Goal: Obtain resource: Download file/media

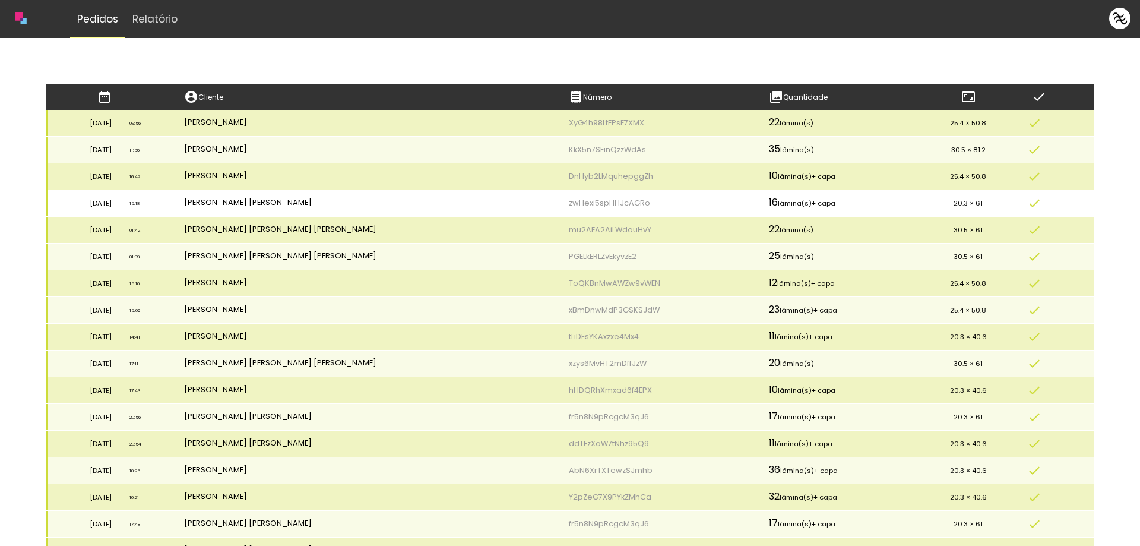
click at [561, 202] on td "zwHexi5spHHJcAGRo" at bounding box center [660, 203] width 200 height 27
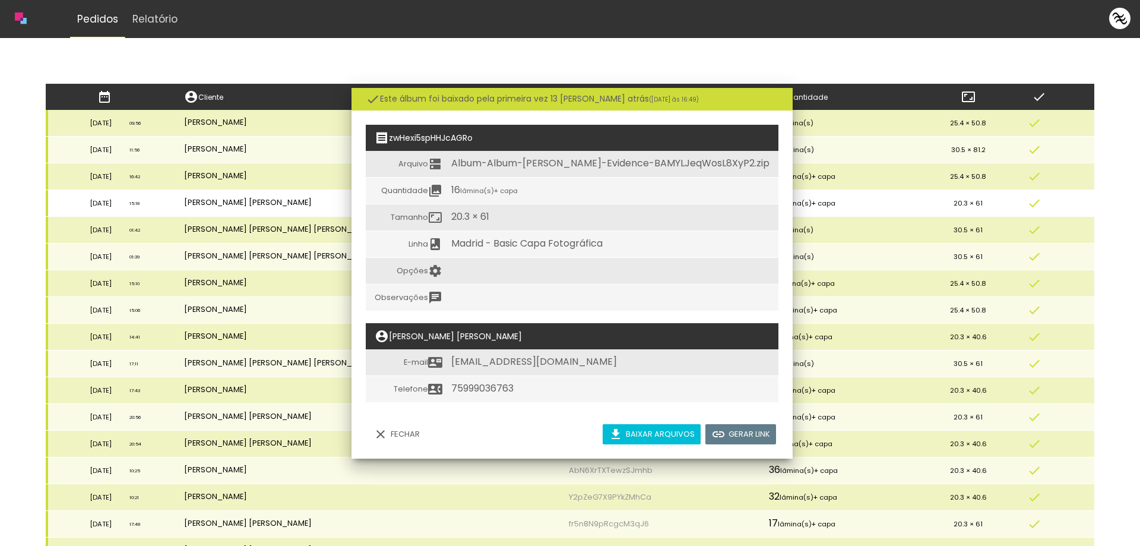
click at [561, 202] on td "16 lâmina(s) + capa" at bounding box center [610, 191] width 336 height 27
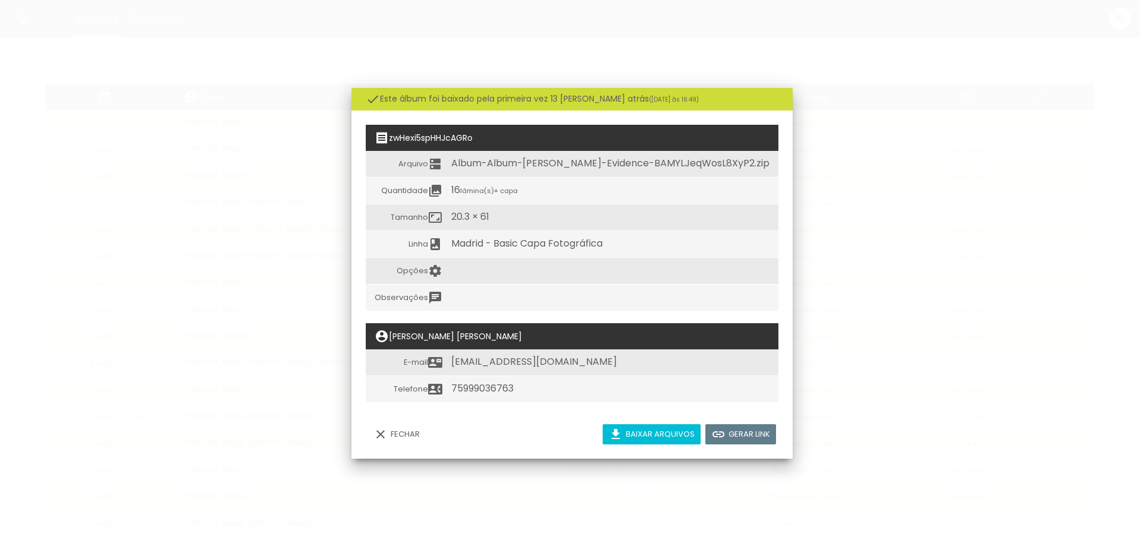
click at [1029, 232] on iron-overlay-backdrop at bounding box center [570, 273] width 1140 height 546
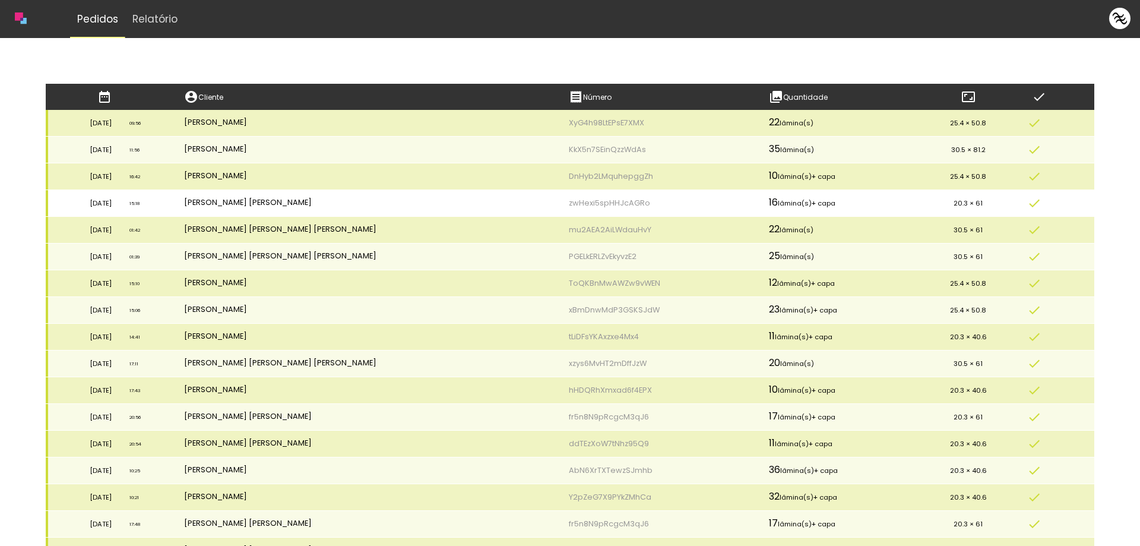
click at [566, 205] on td "zwHexi5spHHJcAGRo" at bounding box center [660, 203] width 200 height 27
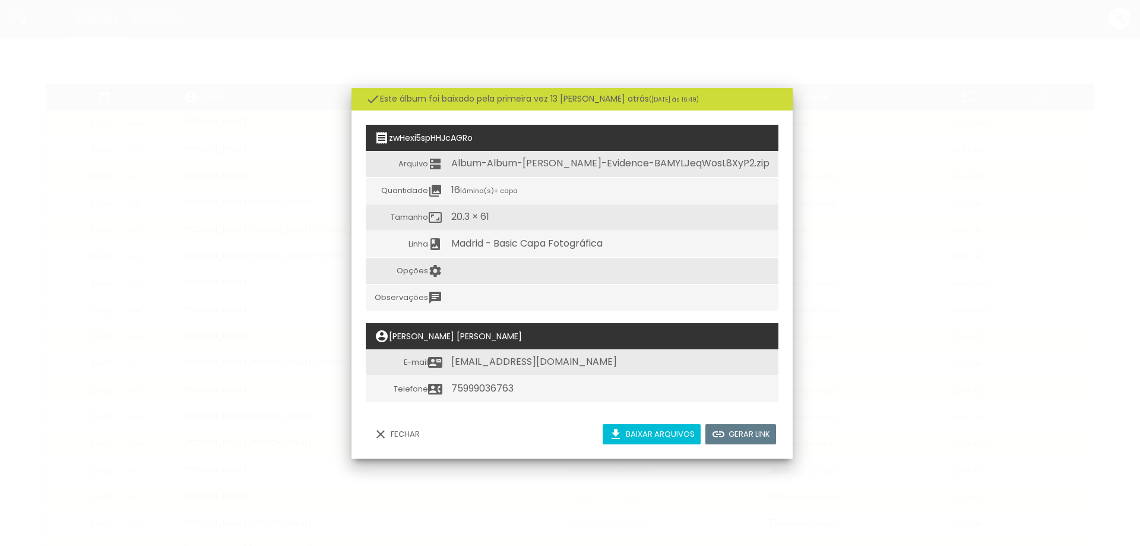
click at [1067, 292] on iron-overlay-backdrop at bounding box center [570, 273] width 1140 height 546
